Goal: Entertainment & Leisure: Consume media (video, audio)

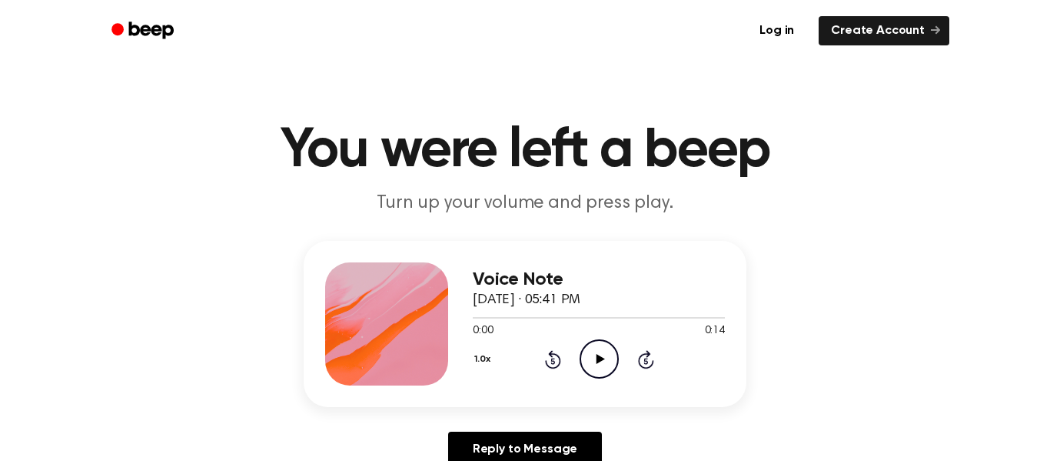
click at [601, 348] on icon "Play Audio" at bounding box center [599, 358] width 39 height 39
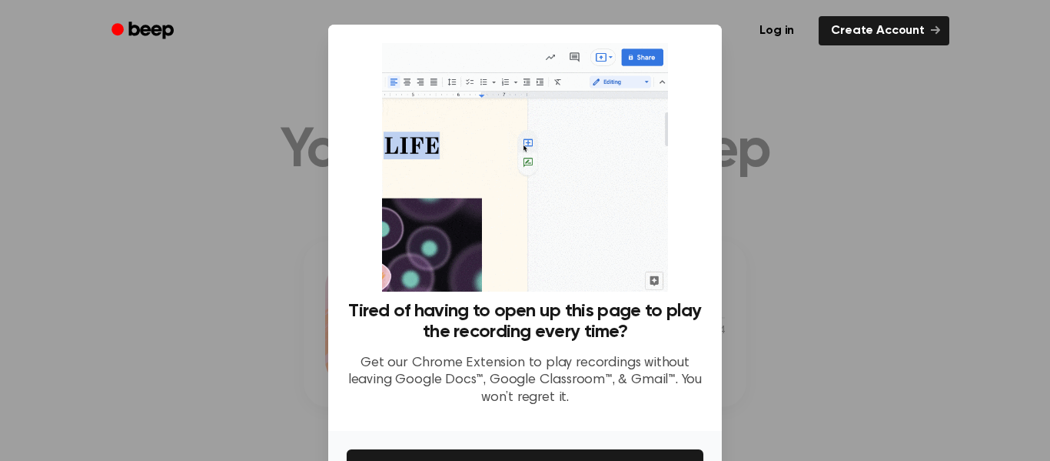
click at [797, 201] on div at bounding box center [525, 230] width 1050 height 461
click at [782, 204] on div at bounding box center [525, 230] width 1050 height 461
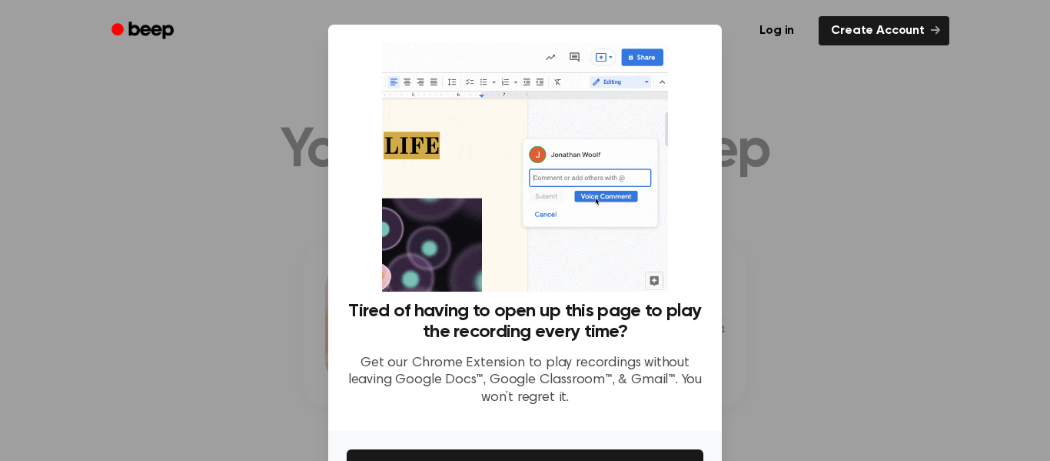
click at [782, 204] on div at bounding box center [525, 230] width 1050 height 461
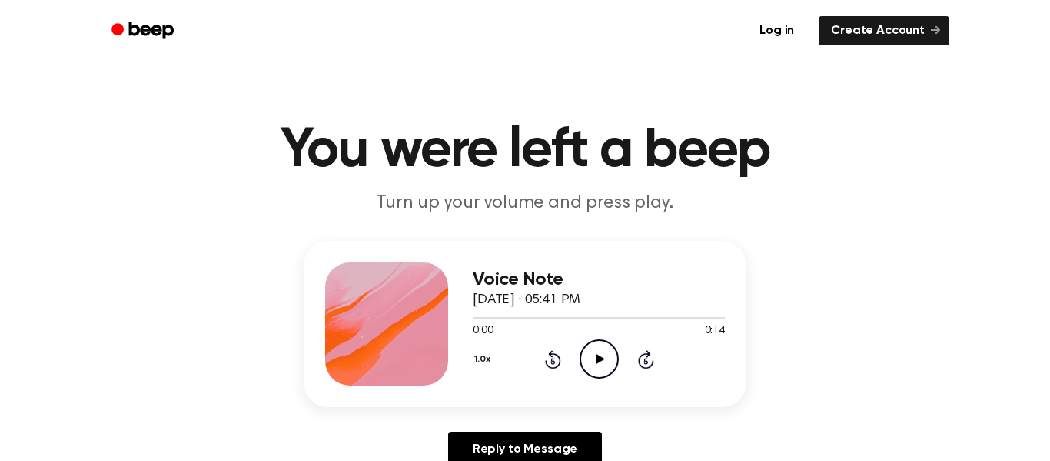
click at [597, 361] on icon at bounding box center [600, 359] width 8 height 10
click at [597, 361] on icon at bounding box center [599, 359] width 7 height 10
click at [557, 356] on icon at bounding box center [553, 359] width 16 height 18
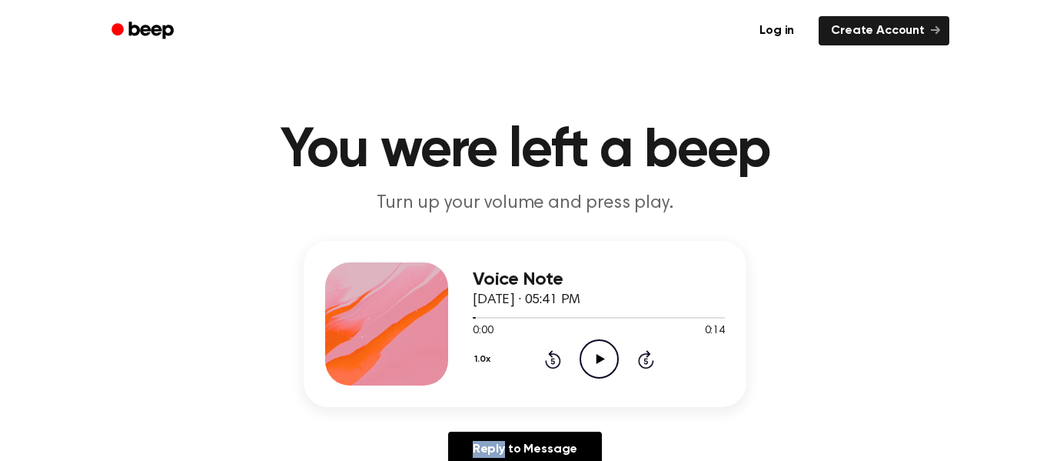
click at [593, 351] on icon "Play Audio" at bounding box center [599, 358] width 39 height 39
click at [593, 351] on icon "Pause Audio" at bounding box center [599, 358] width 39 height 39
click at [593, 351] on icon "Play Audio" at bounding box center [599, 358] width 39 height 39
click at [597, 361] on icon "Pause Audio" at bounding box center [599, 358] width 39 height 39
click at [553, 358] on icon at bounding box center [553, 361] width 4 height 6
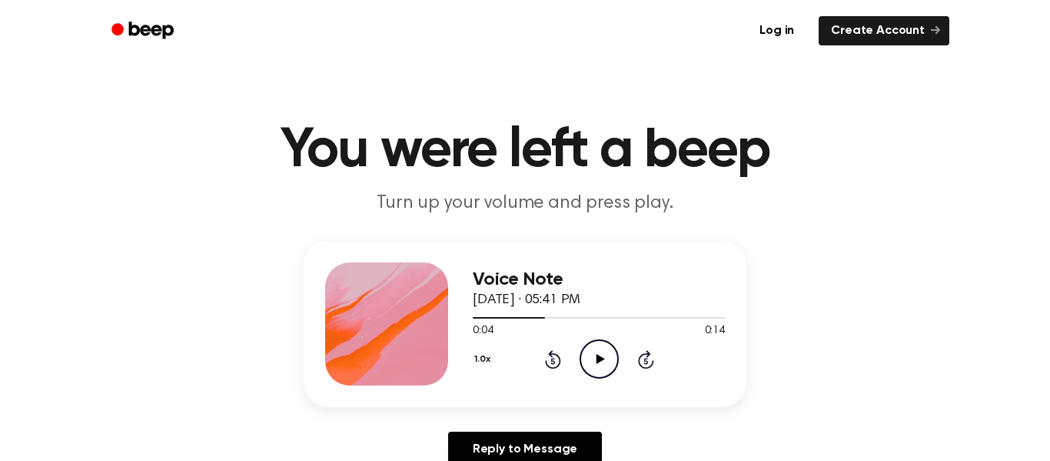
click at [594, 360] on icon "Play Audio" at bounding box center [599, 358] width 39 height 39
click at [597, 358] on icon "Pause Audio" at bounding box center [599, 358] width 39 height 39
click at [597, 358] on icon at bounding box center [600, 359] width 8 height 10
click at [597, 358] on icon "Pause Audio" at bounding box center [599, 358] width 39 height 39
click at [559, 364] on icon at bounding box center [553, 359] width 16 height 18
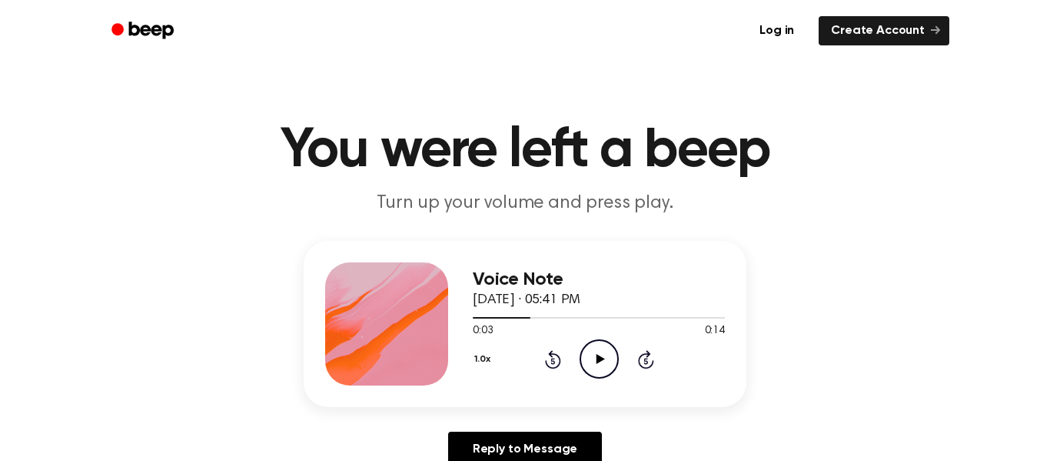
click at [600, 354] on icon "Play Audio" at bounding box center [599, 358] width 39 height 39
click at [551, 358] on icon at bounding box center [553, 361] width 4 height 6
click at [584, 367] on icon "Pause Audio" at bounding box center [599, 358] width 39 height 39
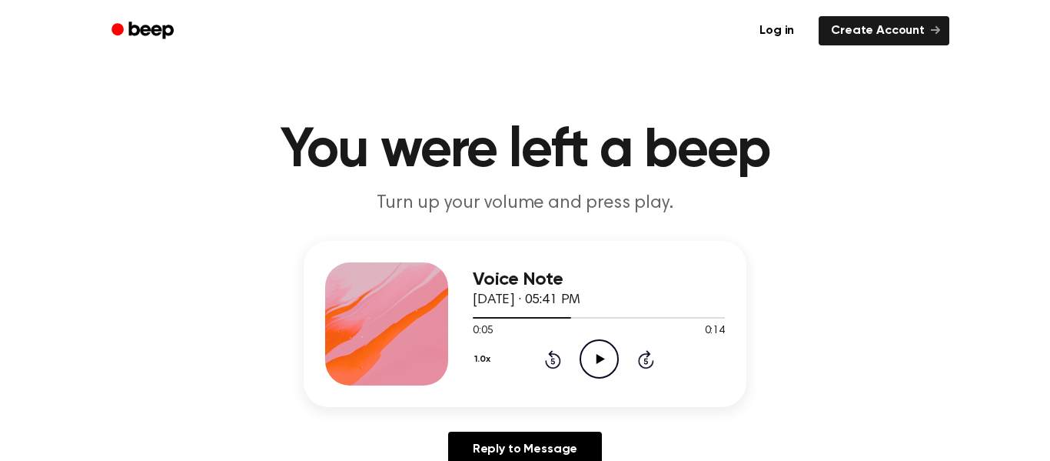
click at [590, 363] on icon "Play Audio" at bounding box center [599, 358] width 39 height 39
click at [590, 363] on icon "Pause Audio" at bounding box center [599, 358] width 39 height 39
click at [590, 363] on icon "Play Audio" at bounding box center [599, 358] width 39 height 39
click at [556, 353] on icon "Rewind 5 seconds" at bounding box center [552, 359] width 17 height 20
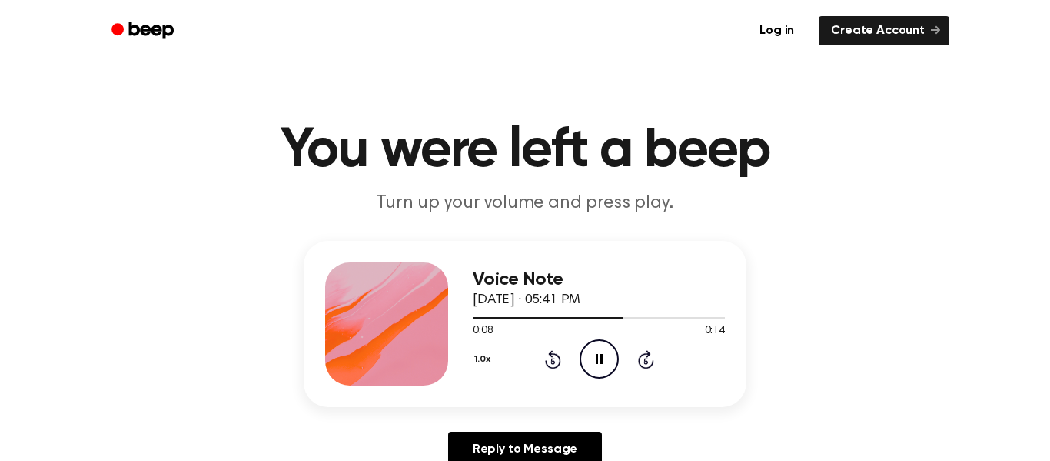
click at [556, 353] on icon "Rewind 5 seconds" at bounding box center [552, 359] width 17 height 20
click at [608, 352] on icon "Pause Audio" at bounding box center [599, 358] width 39 height 39
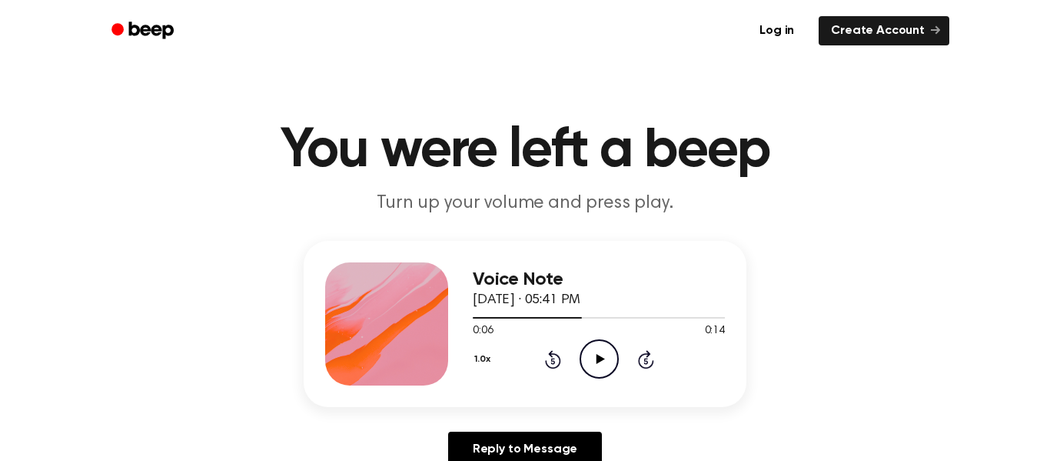
click at [598, 354] on icon "Play Audio" at bounding box center [599, 358] width 39 height 39
click at [598, 354] on icon "Pause Audio" at bounding box center [599, 358] width 39 height 39
click at [546, 356] on icon "Rewind 5 seconds" at bounding box center [552, 359] width 17 height 20
click at [595, 354] on icon "Play Audio" at bounding box center [599, 358] width 39 height 39
click at [596, 354] on icon at bounding box center [599, 359] width 7 height 10
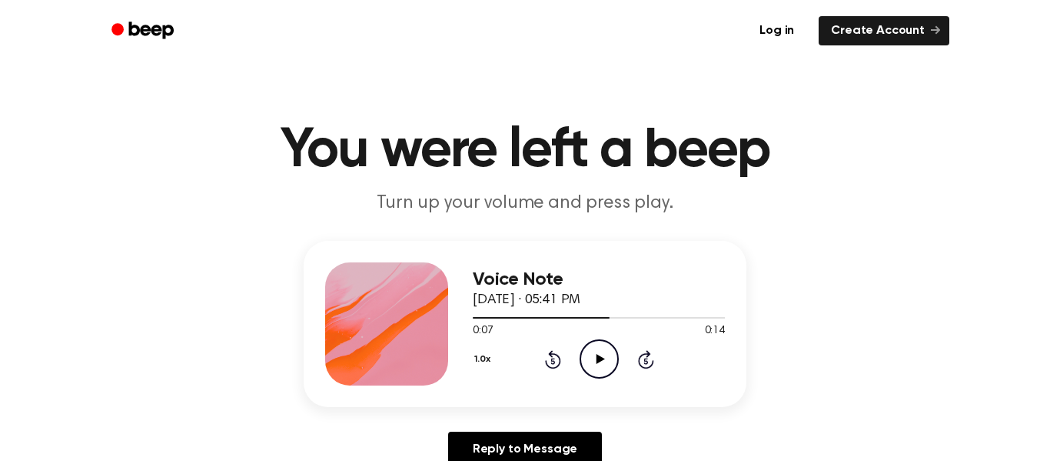
click at [544, 361] on icon "Rewind 5 seconds" at bounding box center [552, 359] width 17 height 20
click at [599, 354] on icon "Play Audio" at bounding box center [599, 358] width 39 height 39
click at [599, 354] on icon "Pause Audio" at bounding box center [599, 358] width 39 height 39
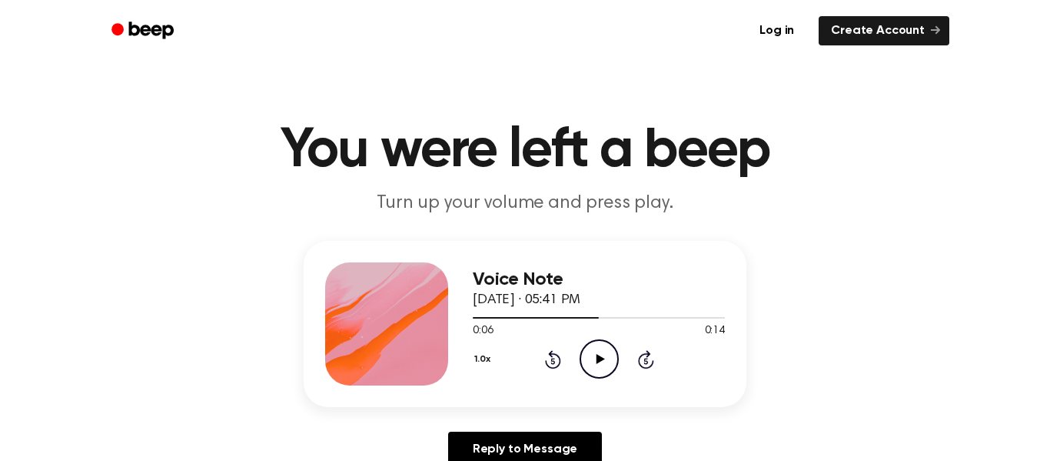
click at [599, 354] on icon "Play Audio" at bounding box center [599, 358] width 39 height 39
click at [599, 354] on icon "Pause Audio" at bounding box center [599, 358] width 39 height 39
click at [599, 354] on icon "Play Audio" at bounding box center [599, 358] width 39 height 39
click at [599, 354] on icon "Pause Audio" at bounding box center [599, 358] width 39 height 39
click at [599, 354] on icon "Play Audio" at bounding box center [599, 358] width 39 height 39
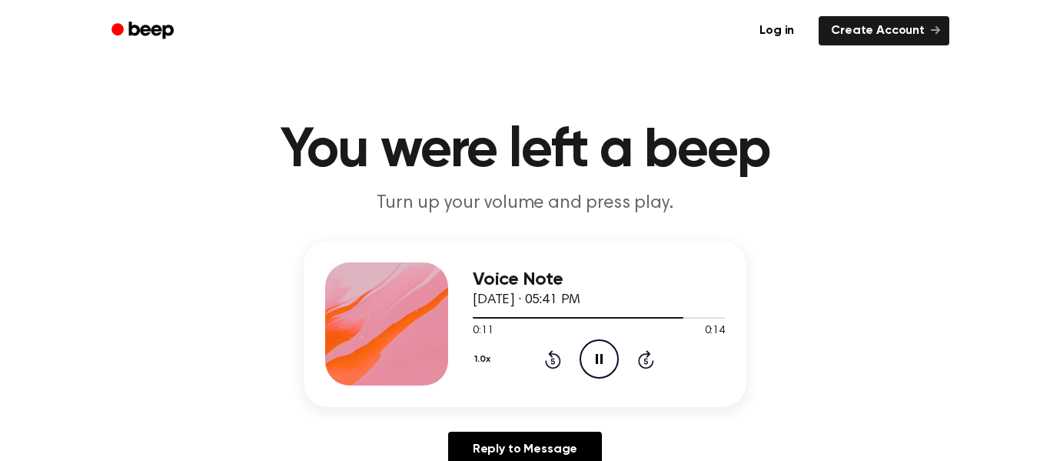
click at [599, 354] on icon "Pause Audio" at bounding box center [599, 358] width 39 height 39
click at [597, 354] on icon "Play Audio" at bounding box center [599, 358] width 39 height 39
click at [597, 354] on icon "Pause Audio" at bounding box center [599, 358] width 39 height 39
click at [597, 354] on icon "Play Audio" at bounding box center [599, 358] width 39 height 39
